Goal: Information Seeking & Learning: Learn about a topic

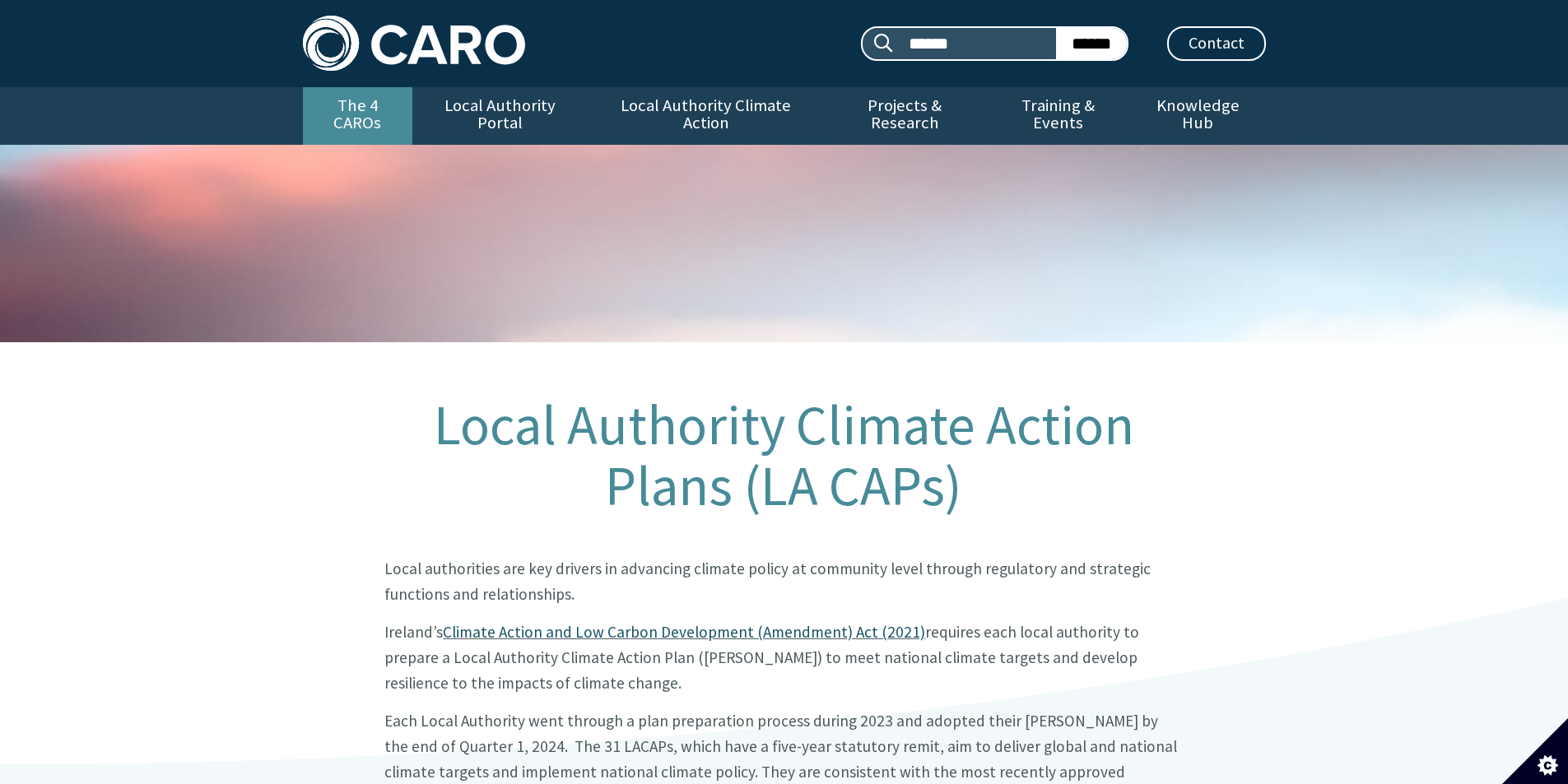
click at [337, 94] on link "The 4 CAROs" at bounding box center [358, 115] width 109 height 57
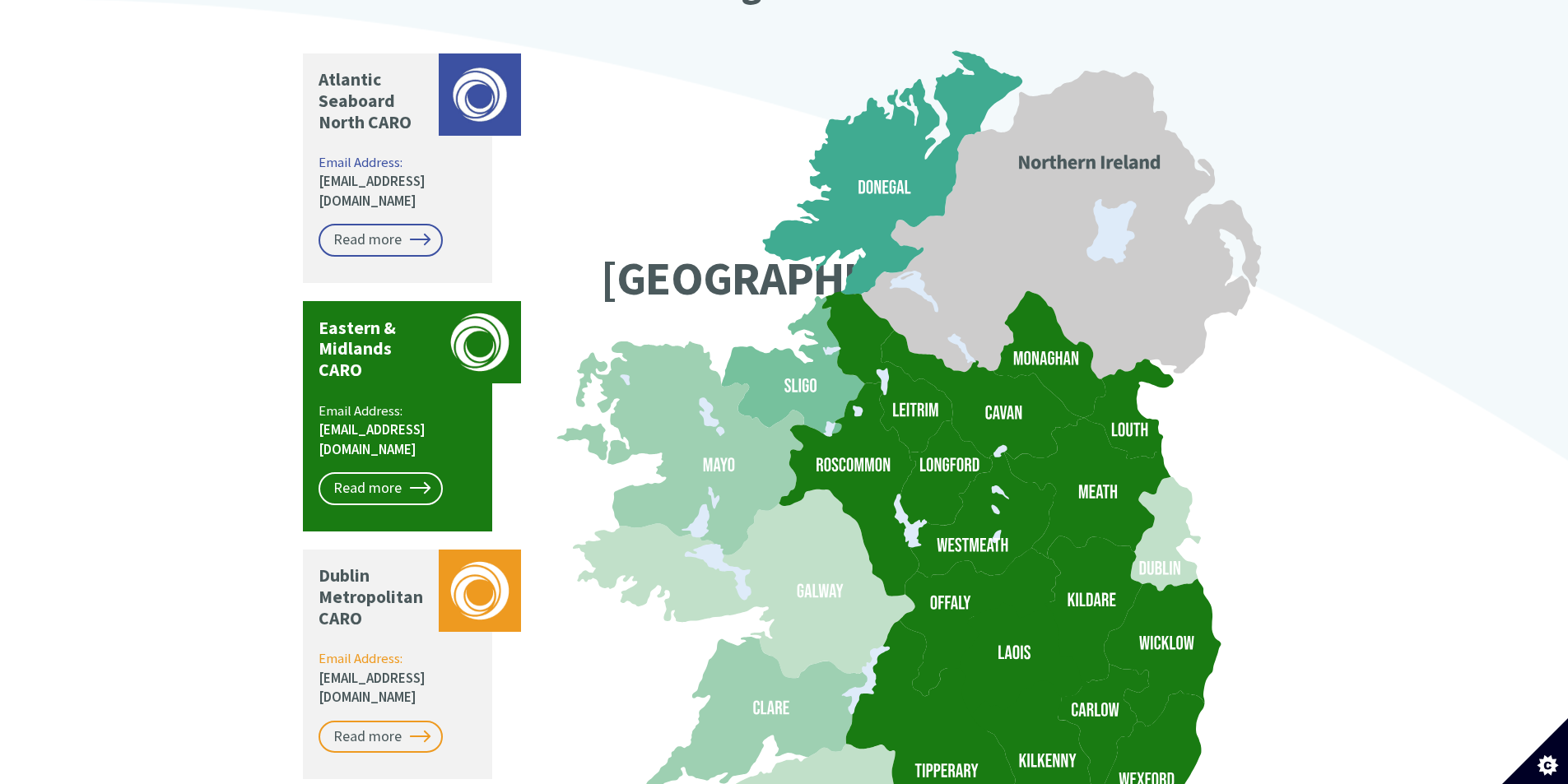
scroll to position [1235, 0]
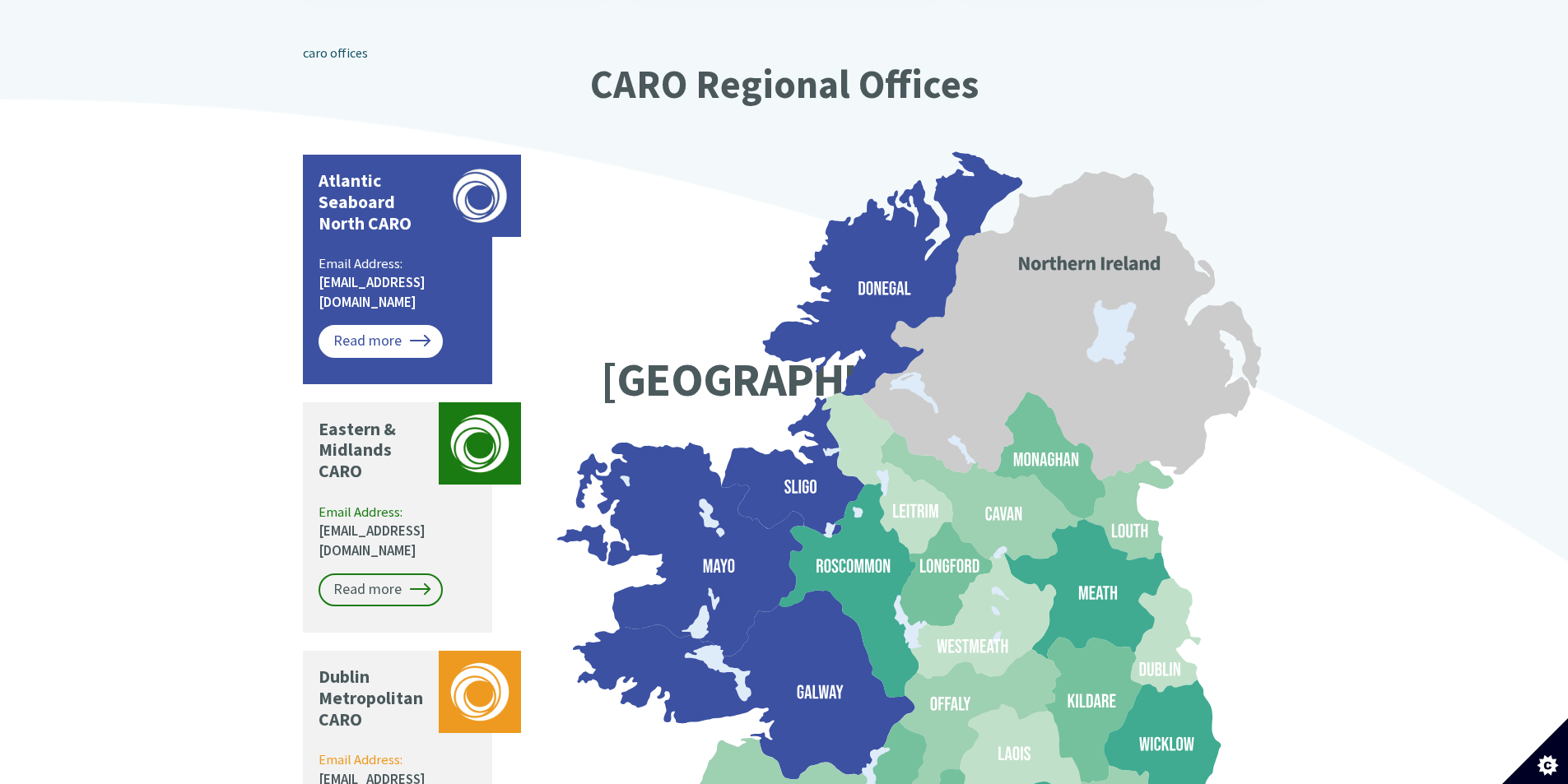
click at [382, 325] on link "Read more" at bounding box center [380, 341] width 124 height 32
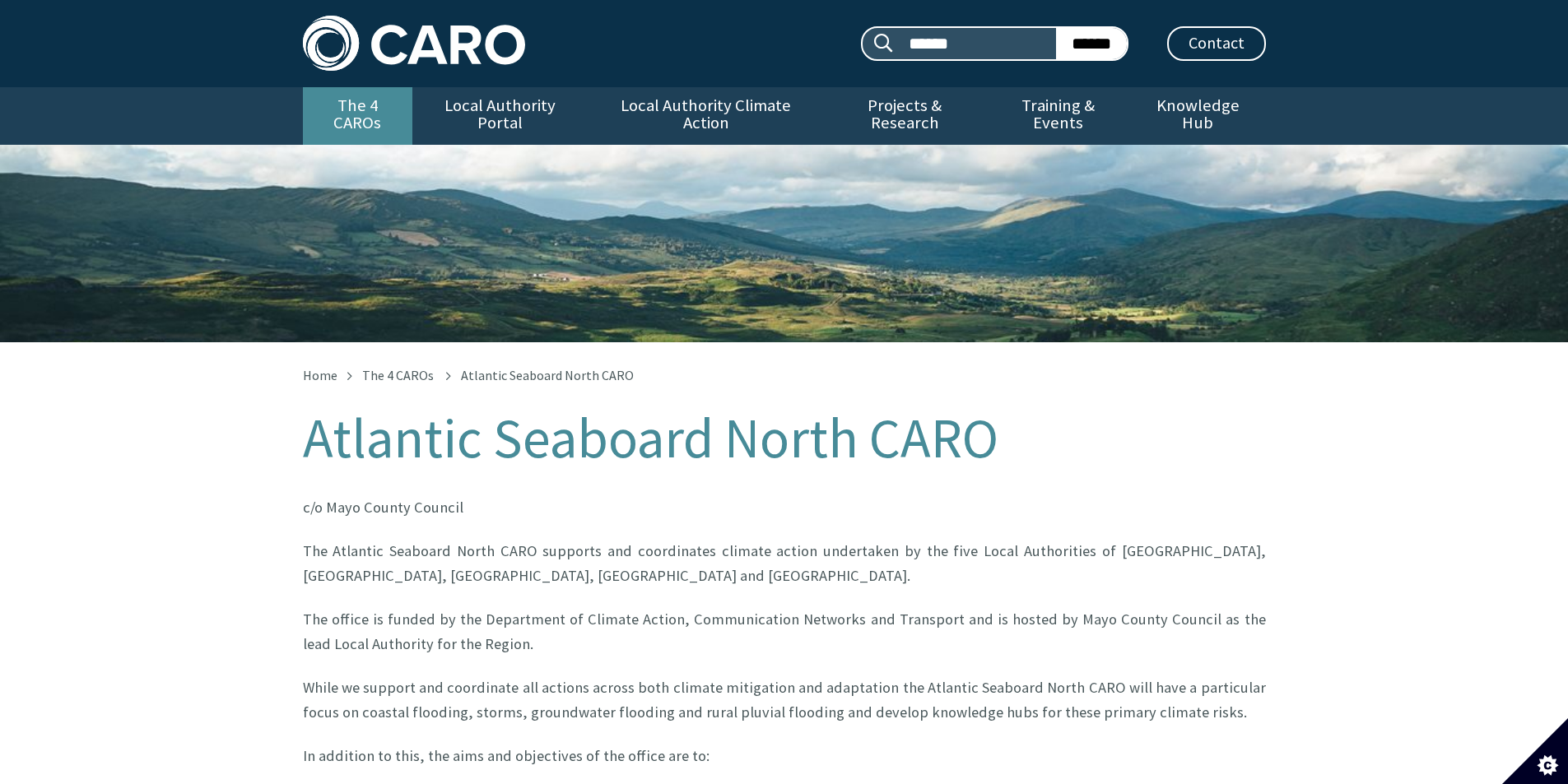
click at [386, 102] on link "The 4 CAROs" at bounding box center [358, 115] width 109 height 57
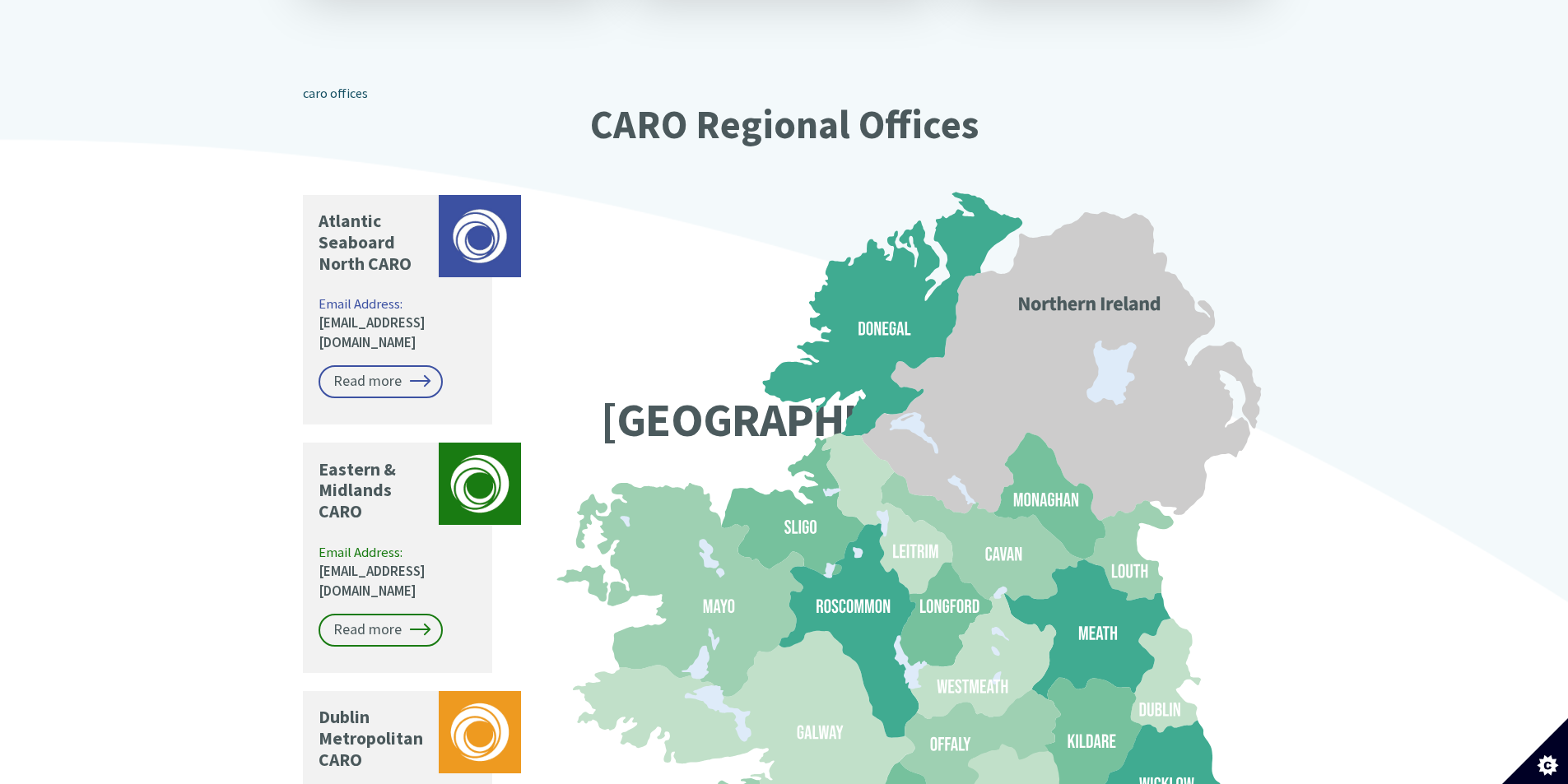
scroll to position [782, 0]
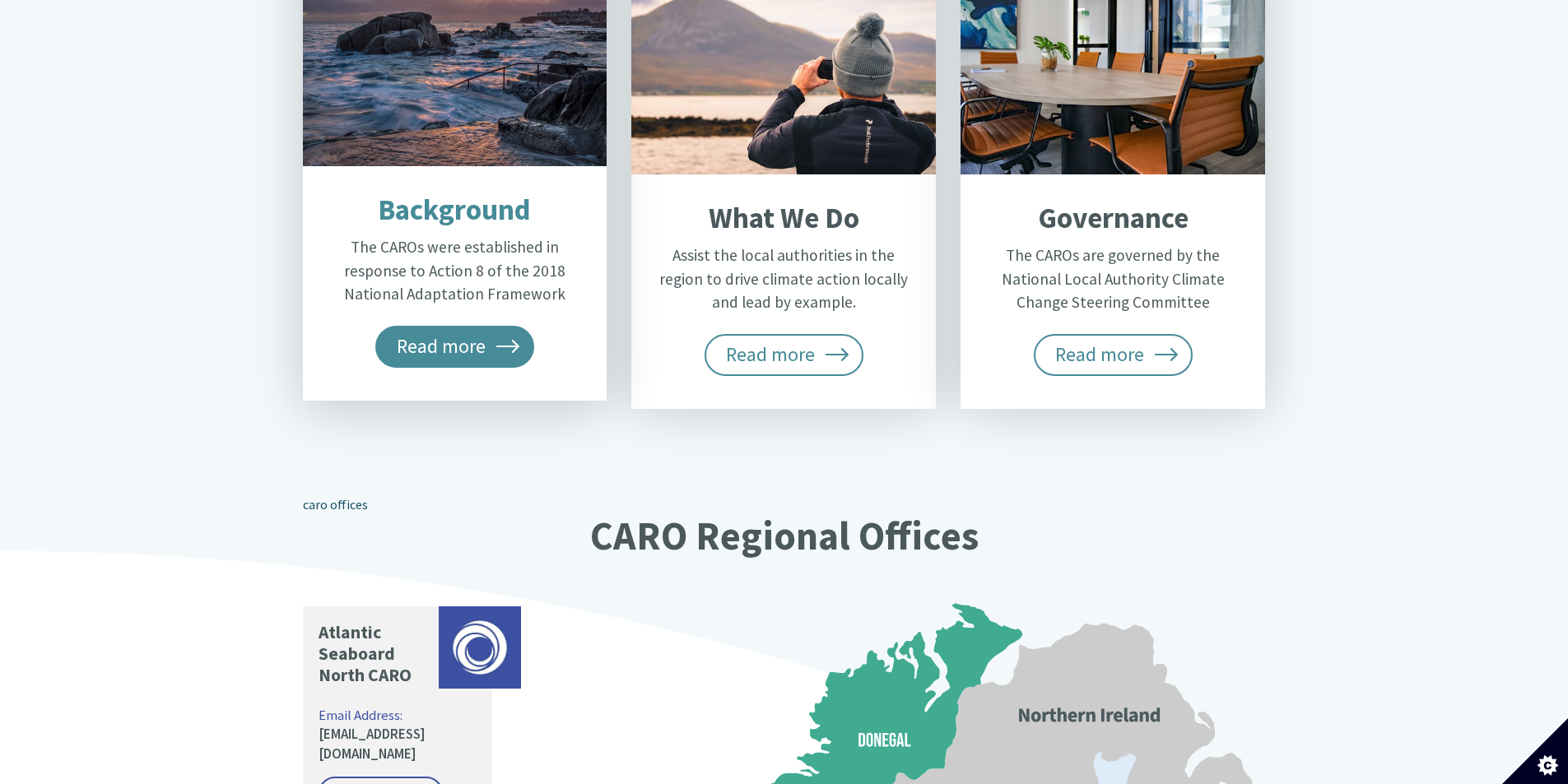
click at [472, 326] on span "Read more" at bounding box center [455, 346] width 160 height 41
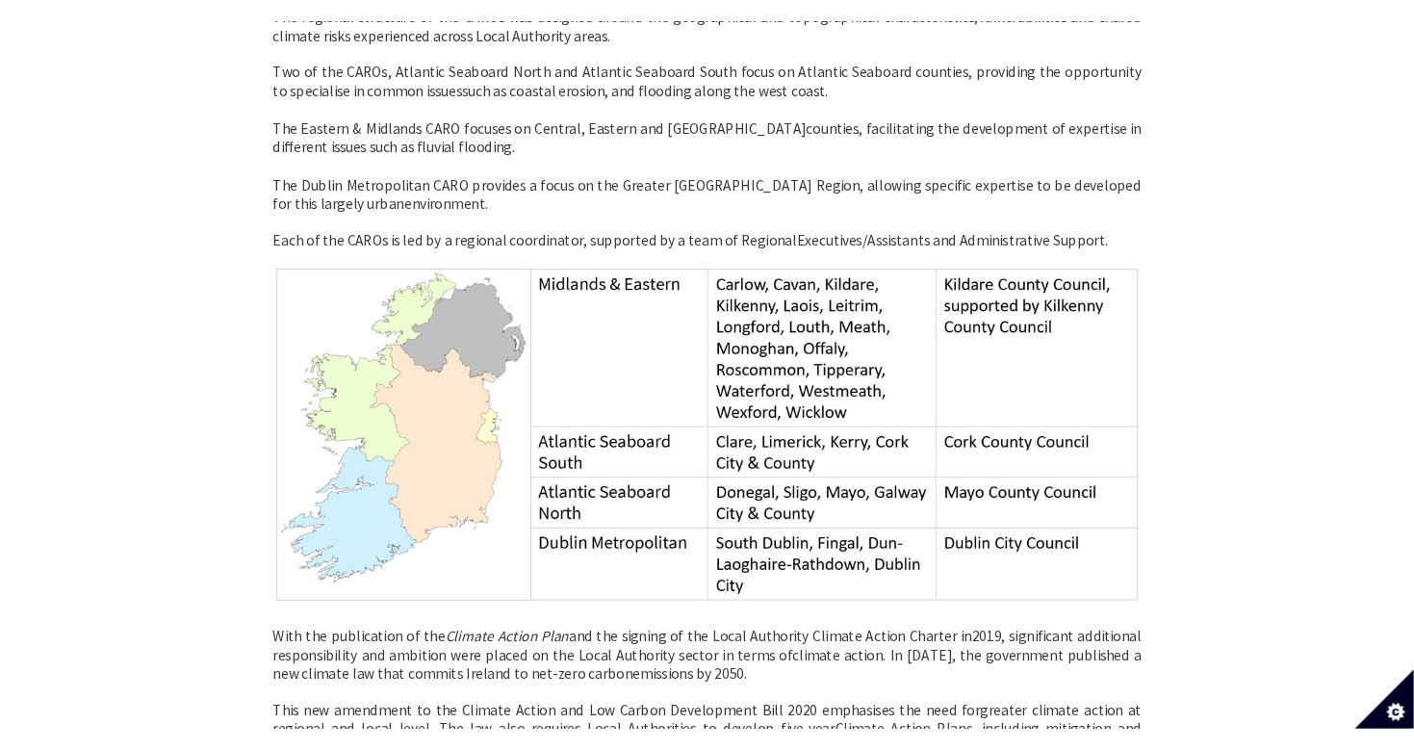
scroll to position [1155, 0]
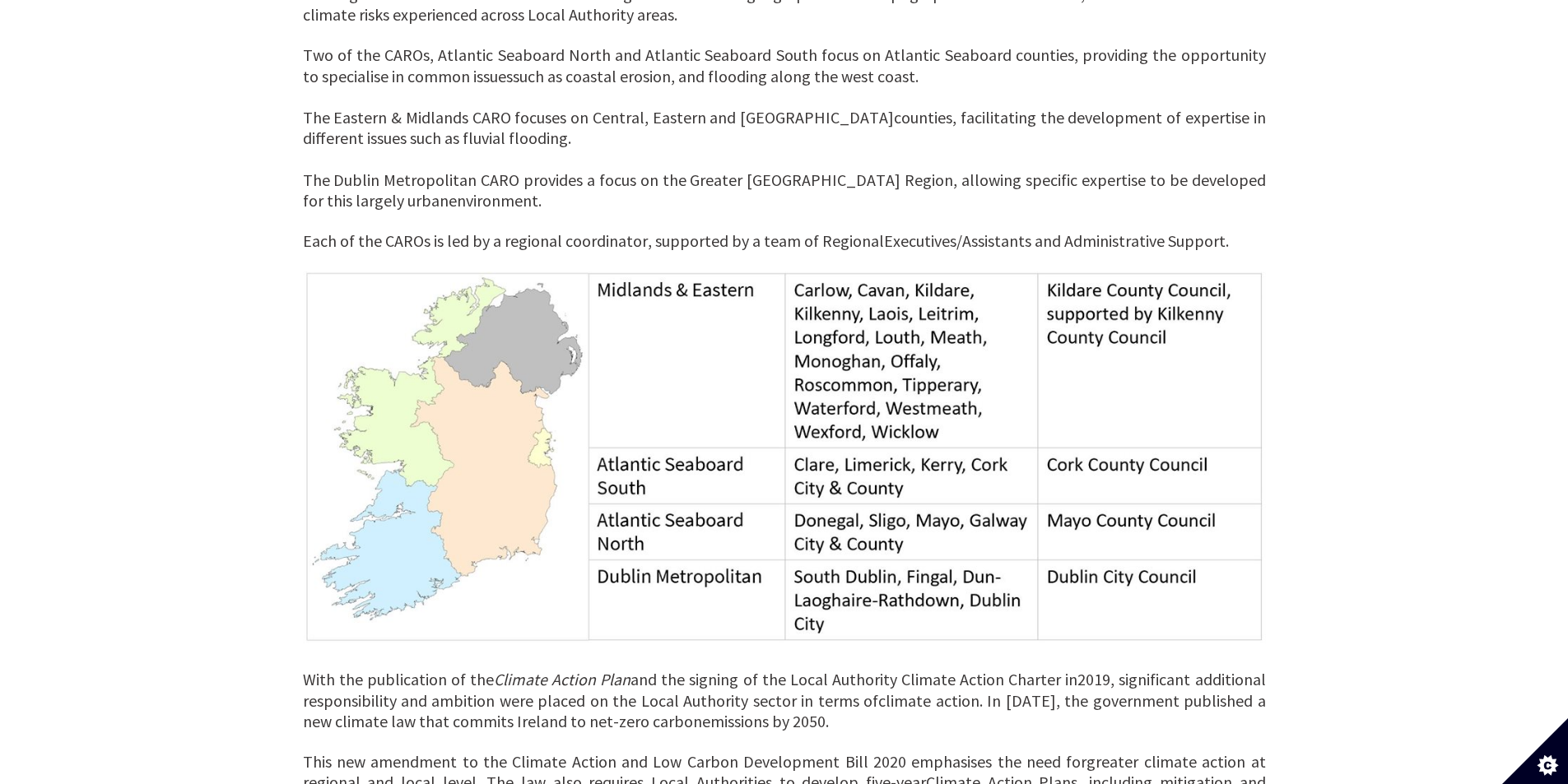
click at [829, 605] on img at bounding box center [784, 457] width 963 height 372
